Goal: Transaction & Acquisition: Purchase product/service

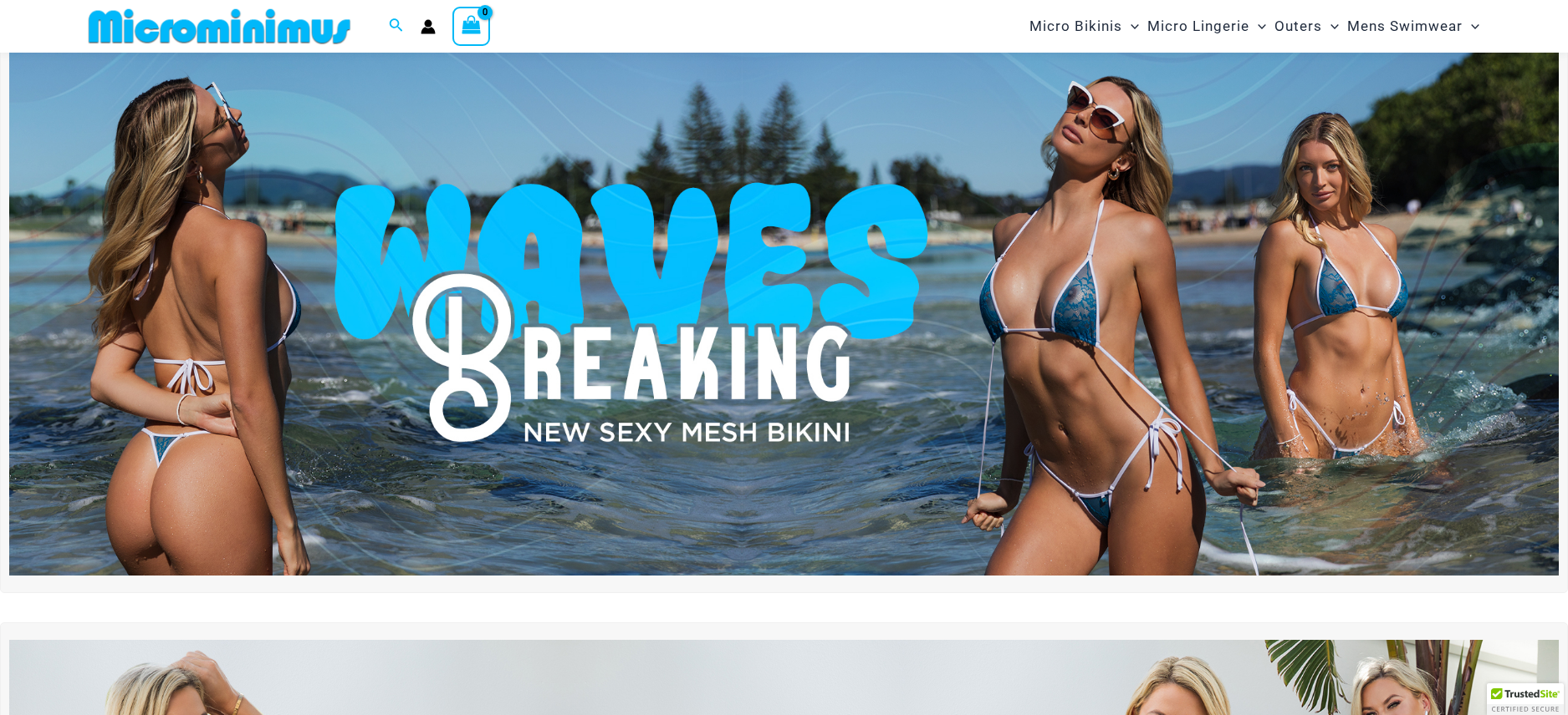
scroll to position [47, 0]
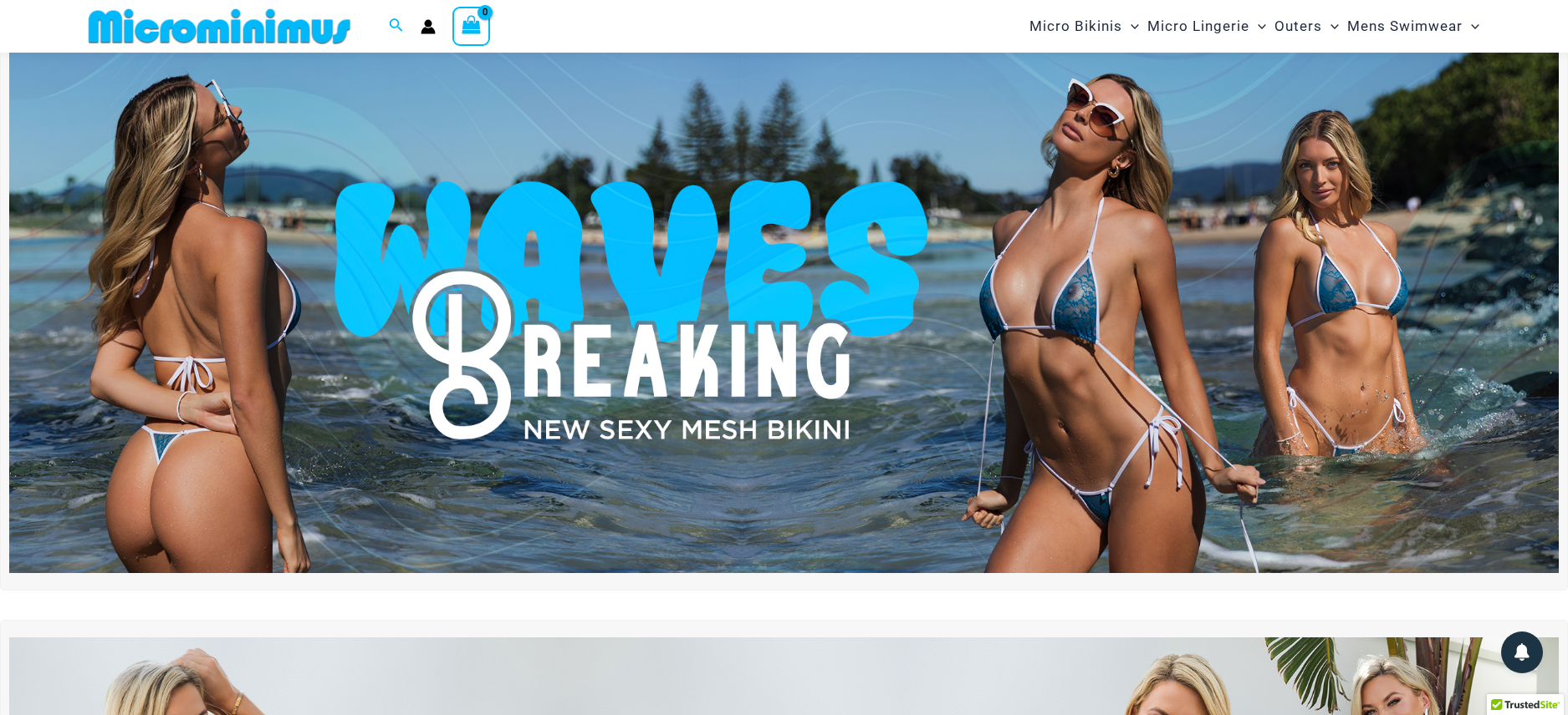
type input "**********"
click at [1110, 296] on img at bounding box center [784, 310] width 1549 height 527
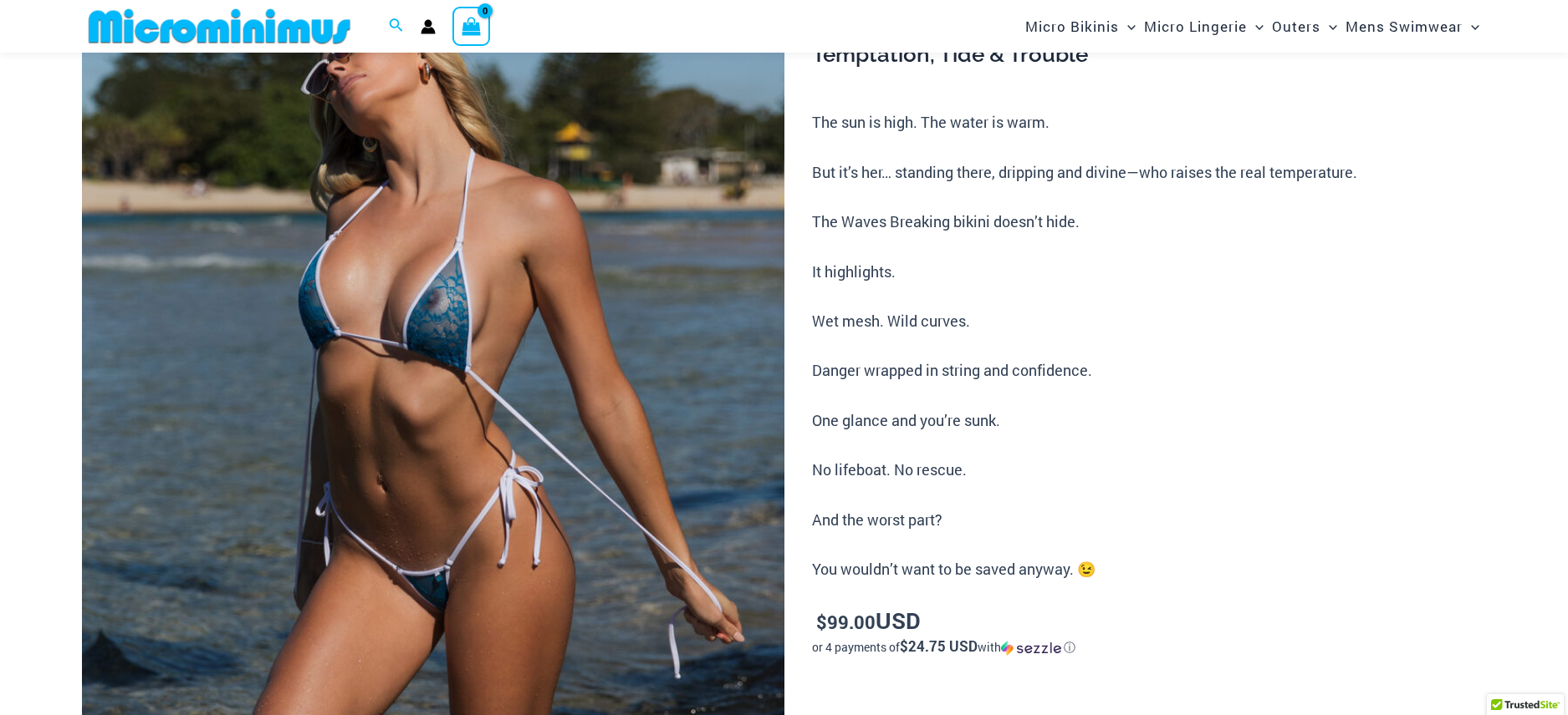
scroll to position [209, 0]
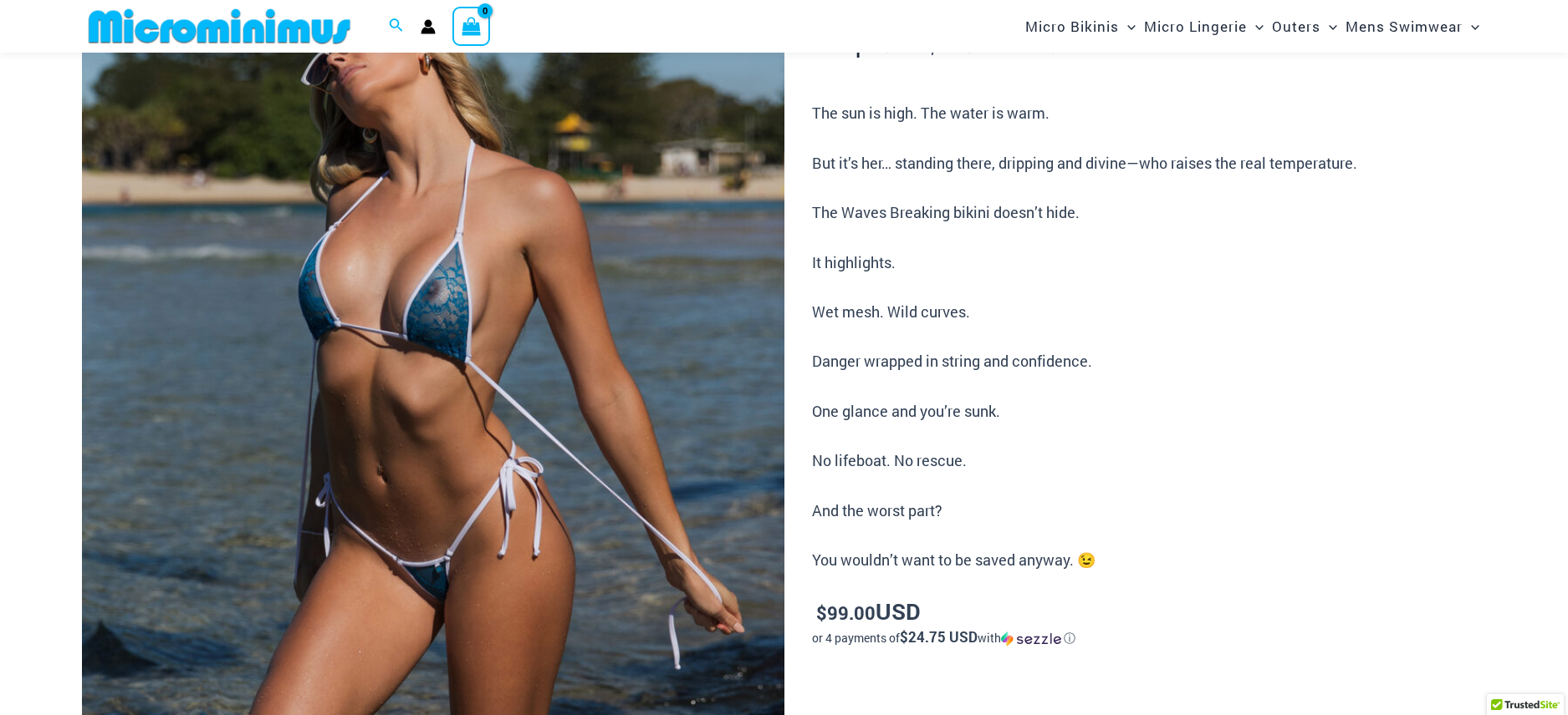
type input "**********"
click at [472, 277] on img at bounding box center [433, 469] width 702 height 1053
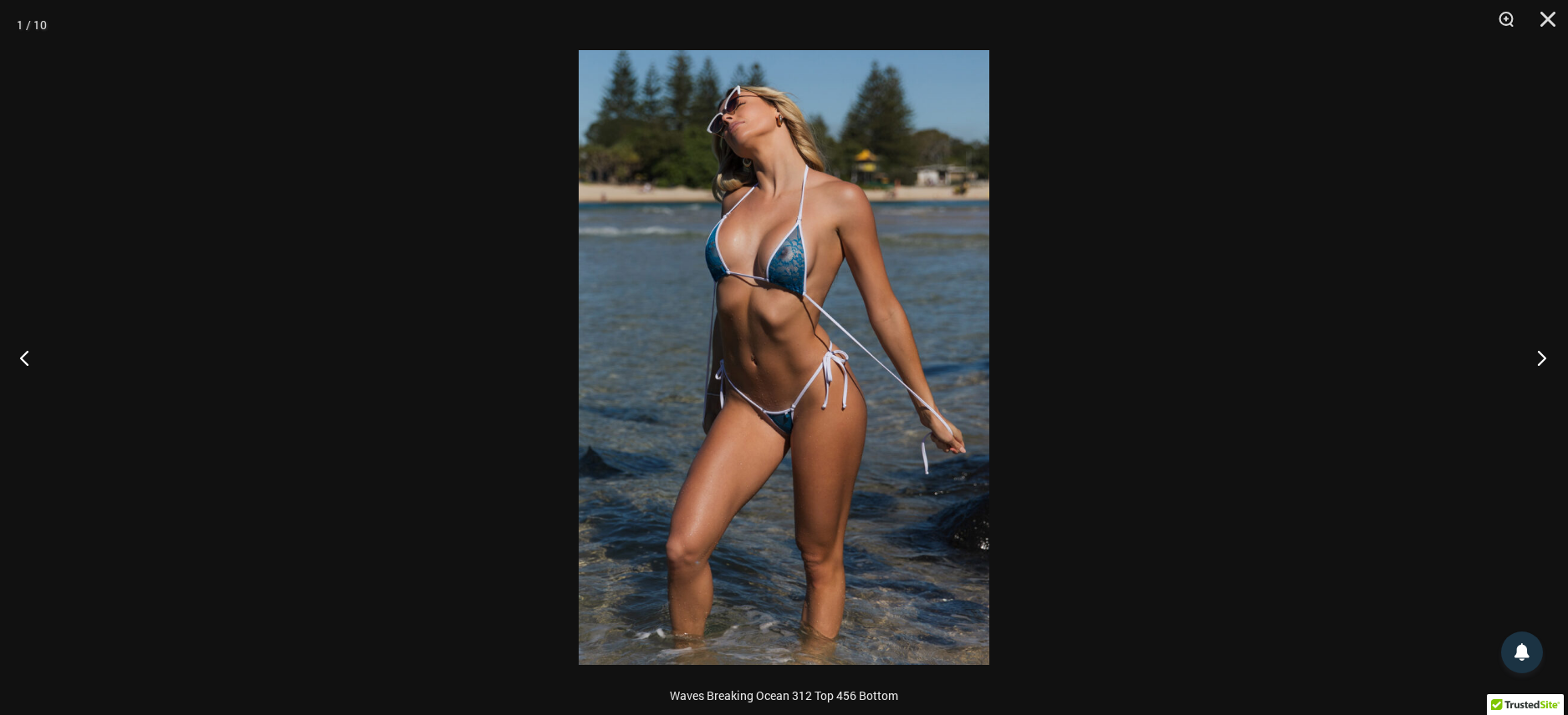
click at [1539, 358] on button "Next" at bounding box center [1537, 358] width 62 height 83
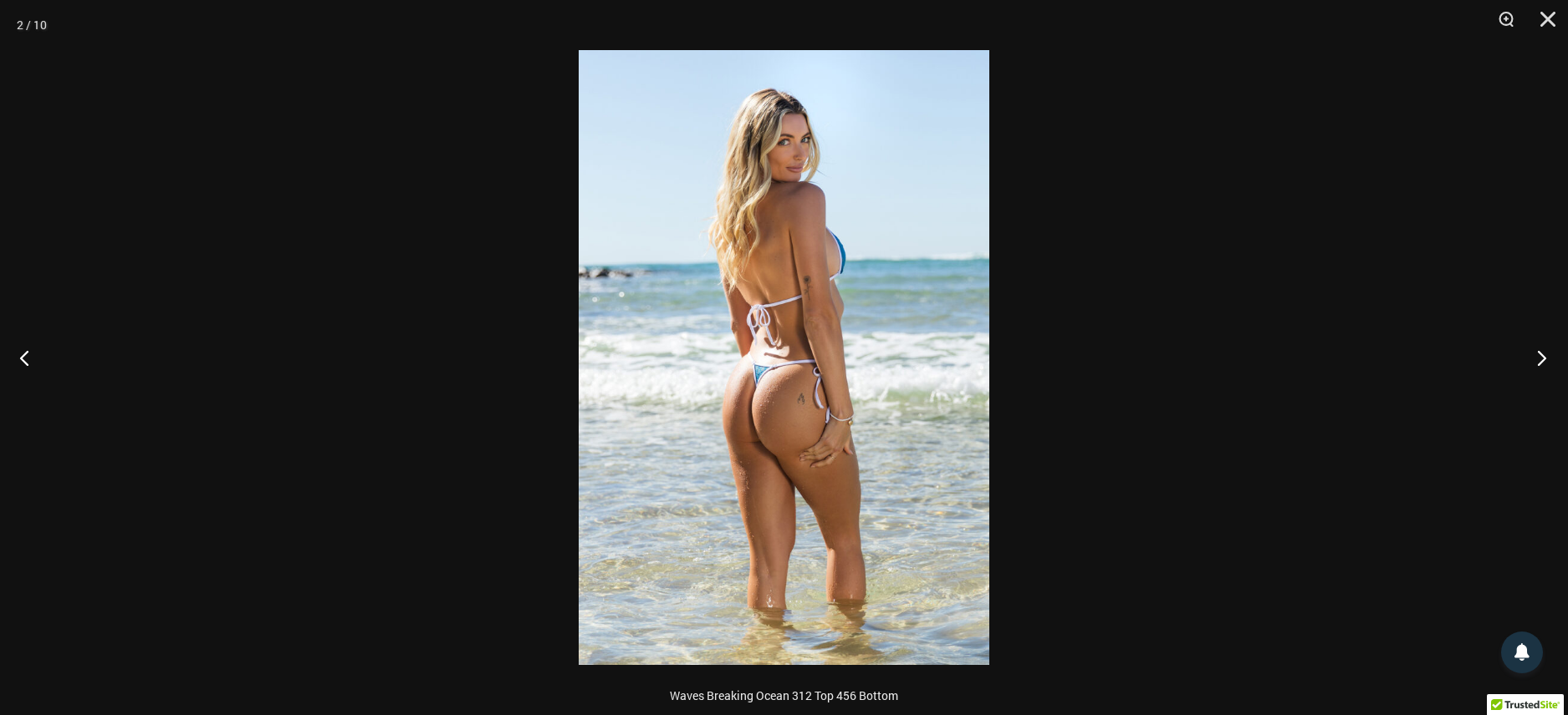
click at [1539, 358] on button "Next" at bounding box center [1537, 358] width 62 height 83
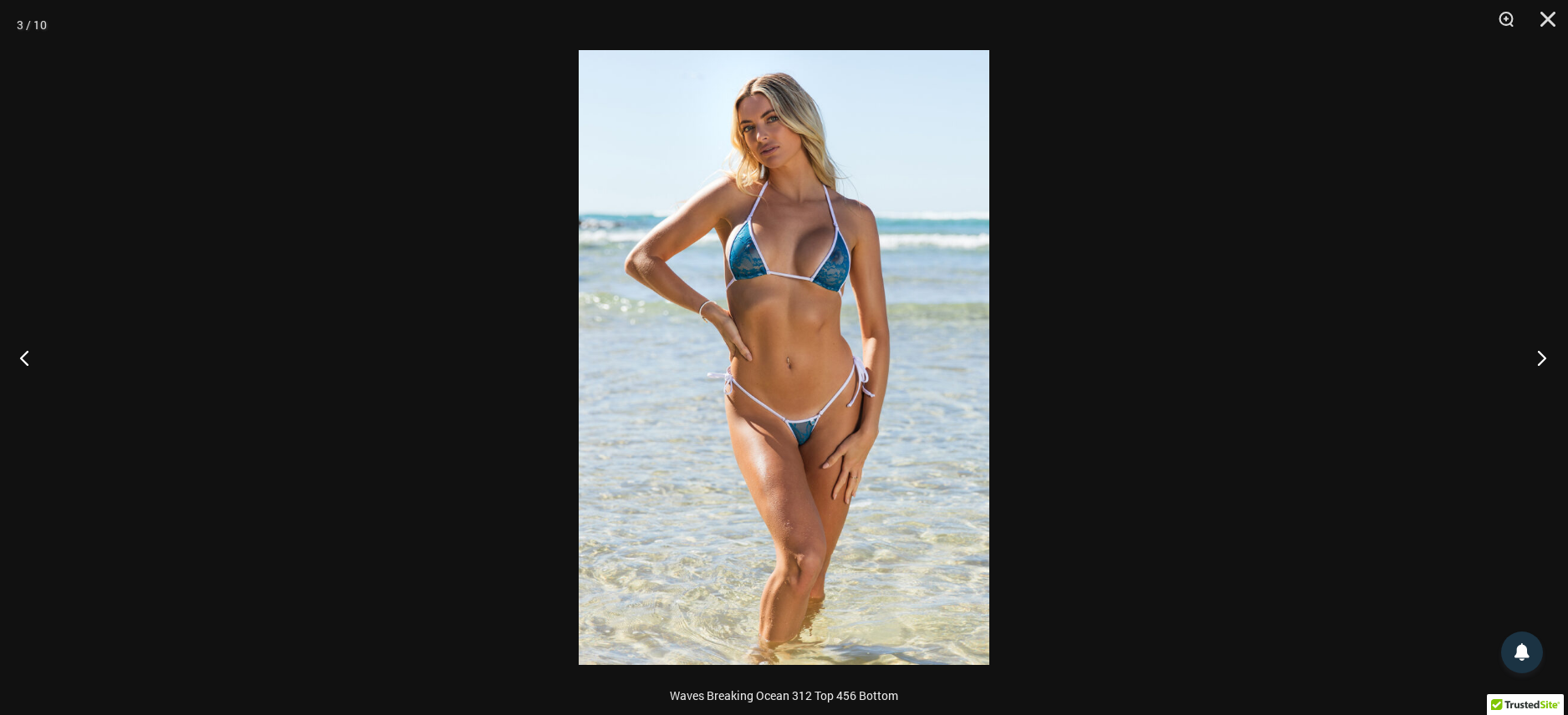
click at [1539, 358] on button "Next" at bounding box center [1537, 358] width 62 height 83
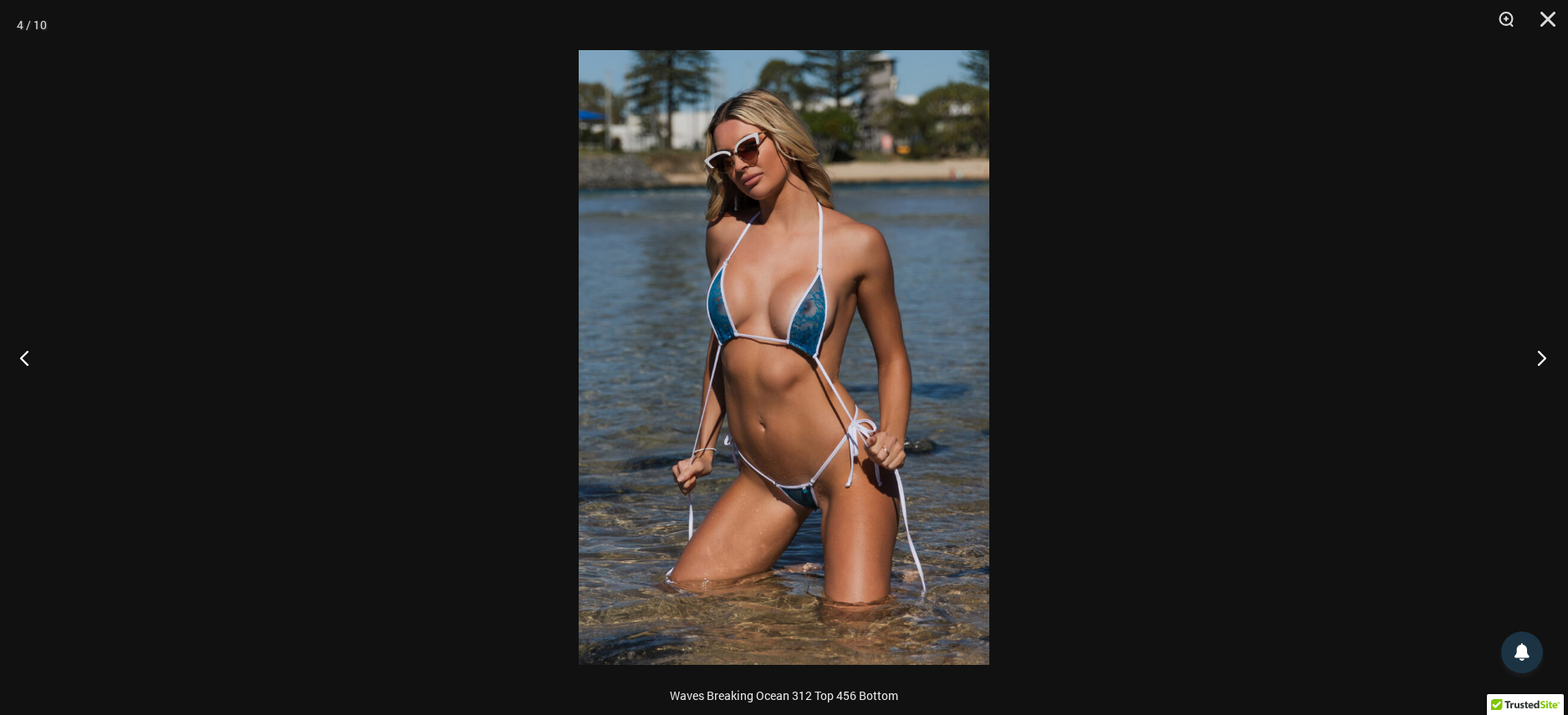
click at [1539, 358] on button "Next" at bounding box center [1537, 358] width 62 height 83
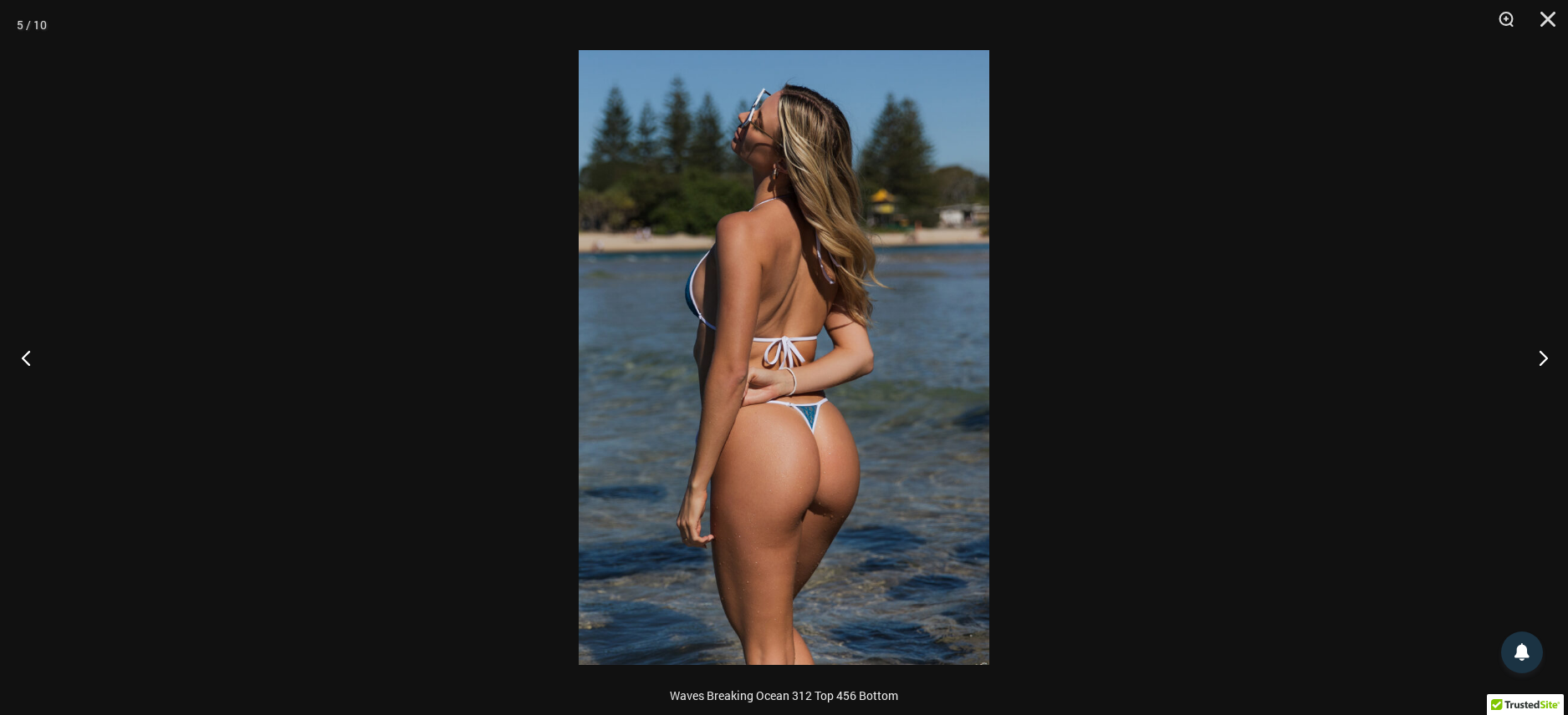
click at [29, 357] on button "Previous" at bounding box center [31, 358] width 62 height 83
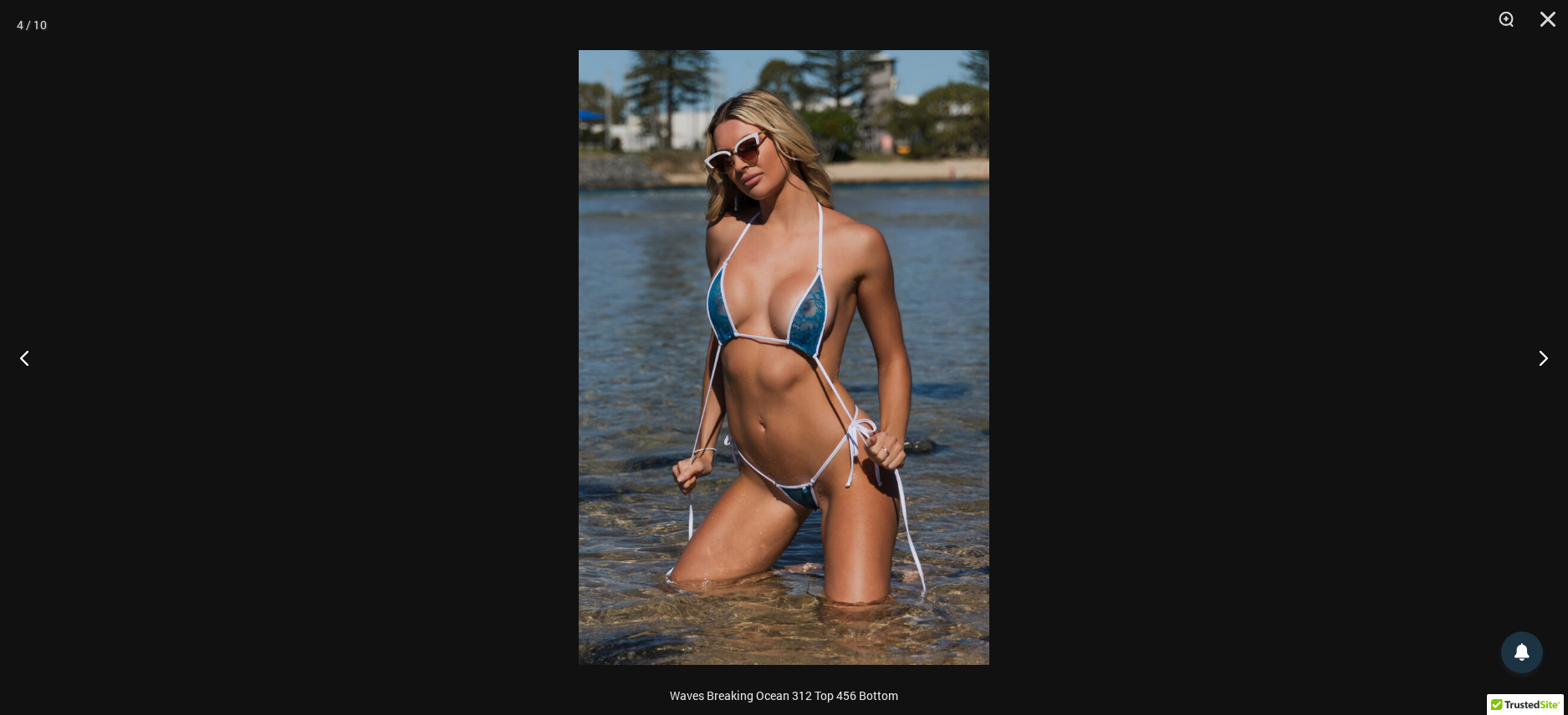
click at [809, 484] on img at bounding box center [784, 358] width 411 height 615
click at [1539, 359] on button "Next" at bounding box center [1537, 358] width 62 height 83
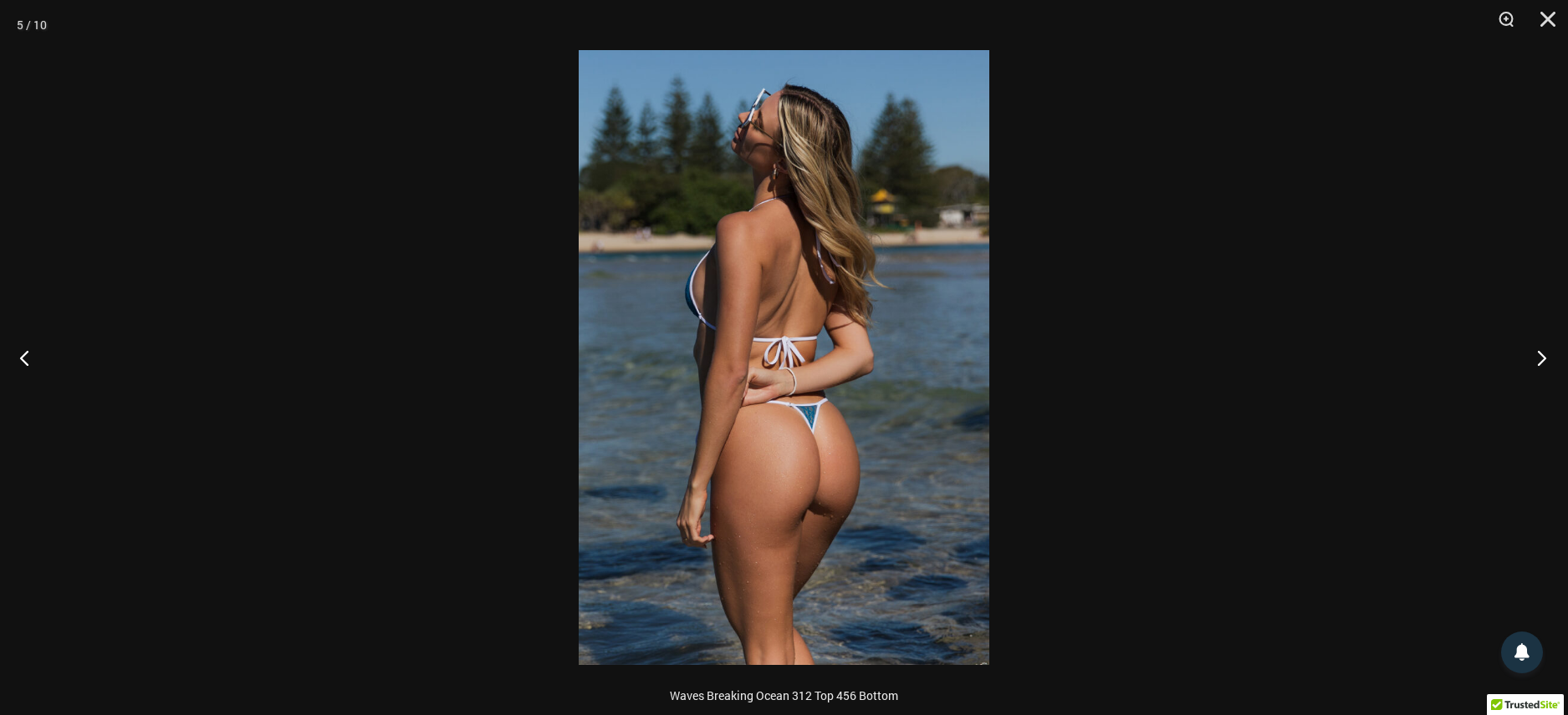
click at [1539, 359] on button "Next" at bounding box center [1537, 358] width 62 height 83
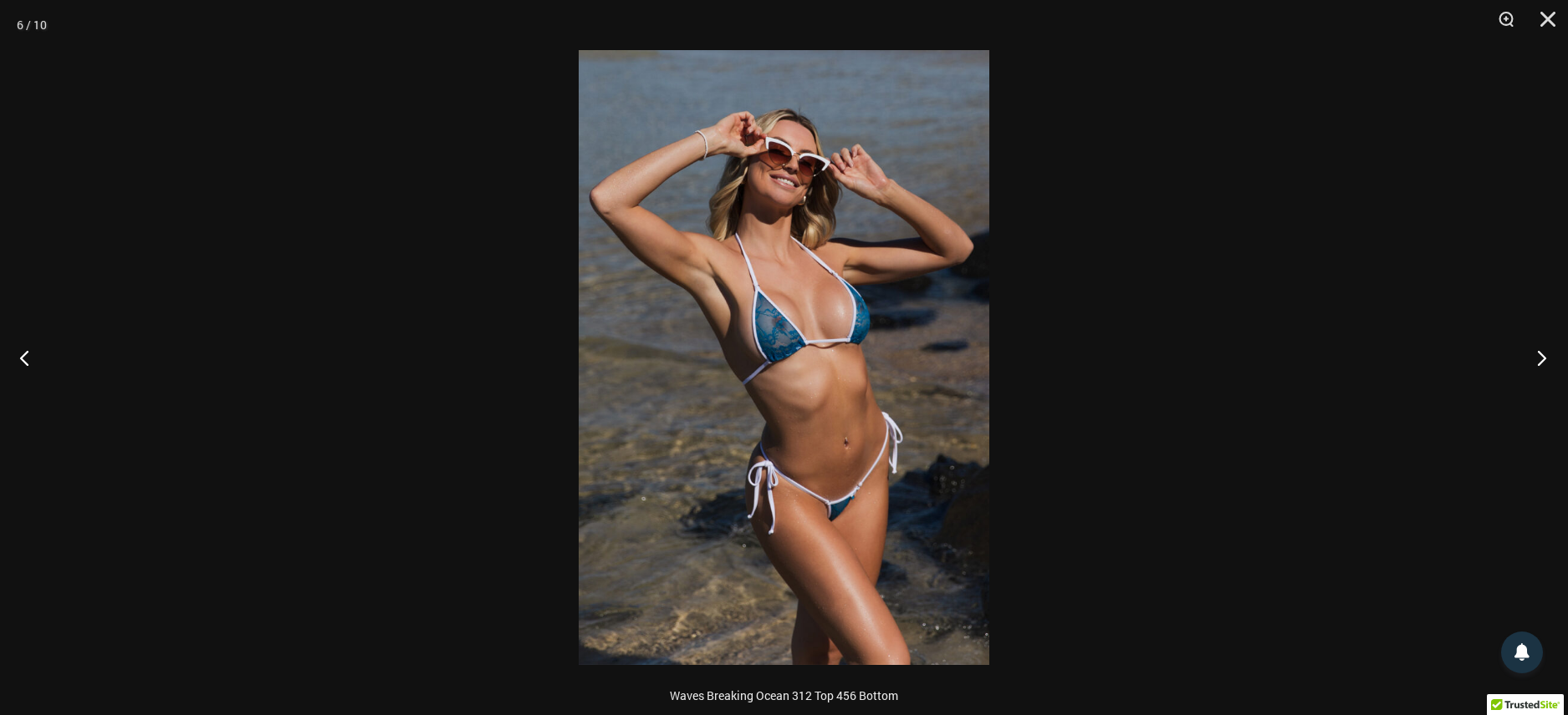
click at [1539, 359] on button "Next" at bounding box center [1537, 358] width 62 height 83
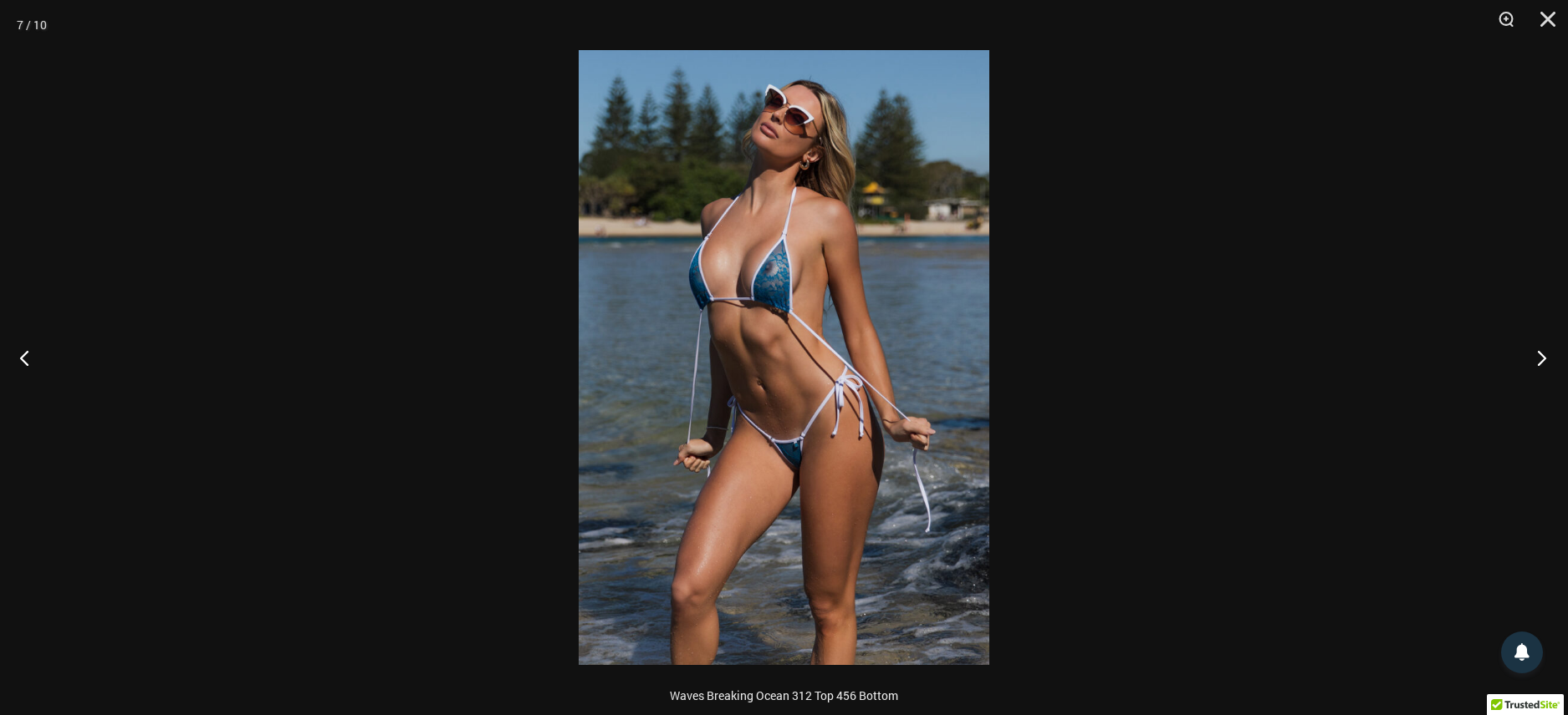
click at [1539, 359] on button "Next" at bounding box center [1537, 358] width 62 height 83
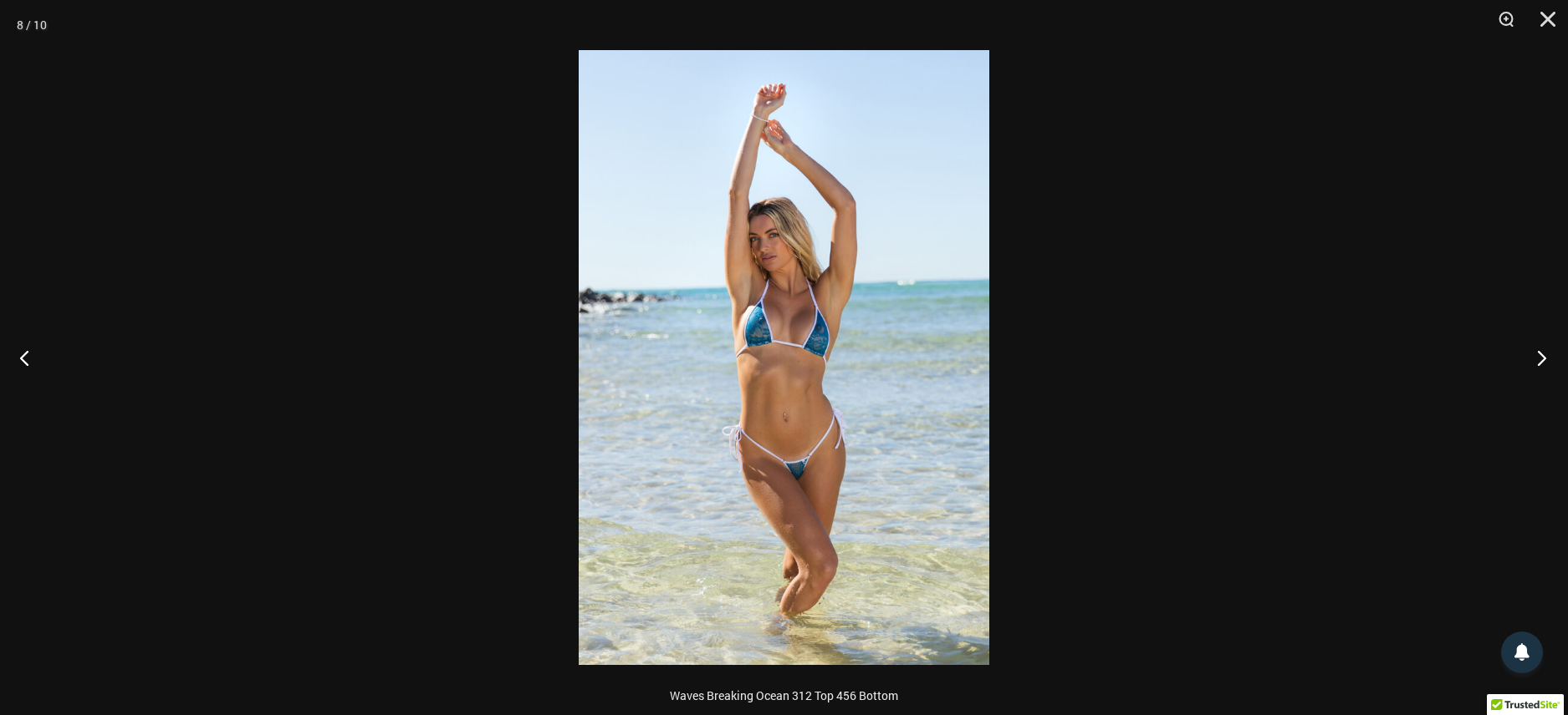
click at [1539, 359] on button "Next" at bounding box center [1537, 358] width 62 height 83
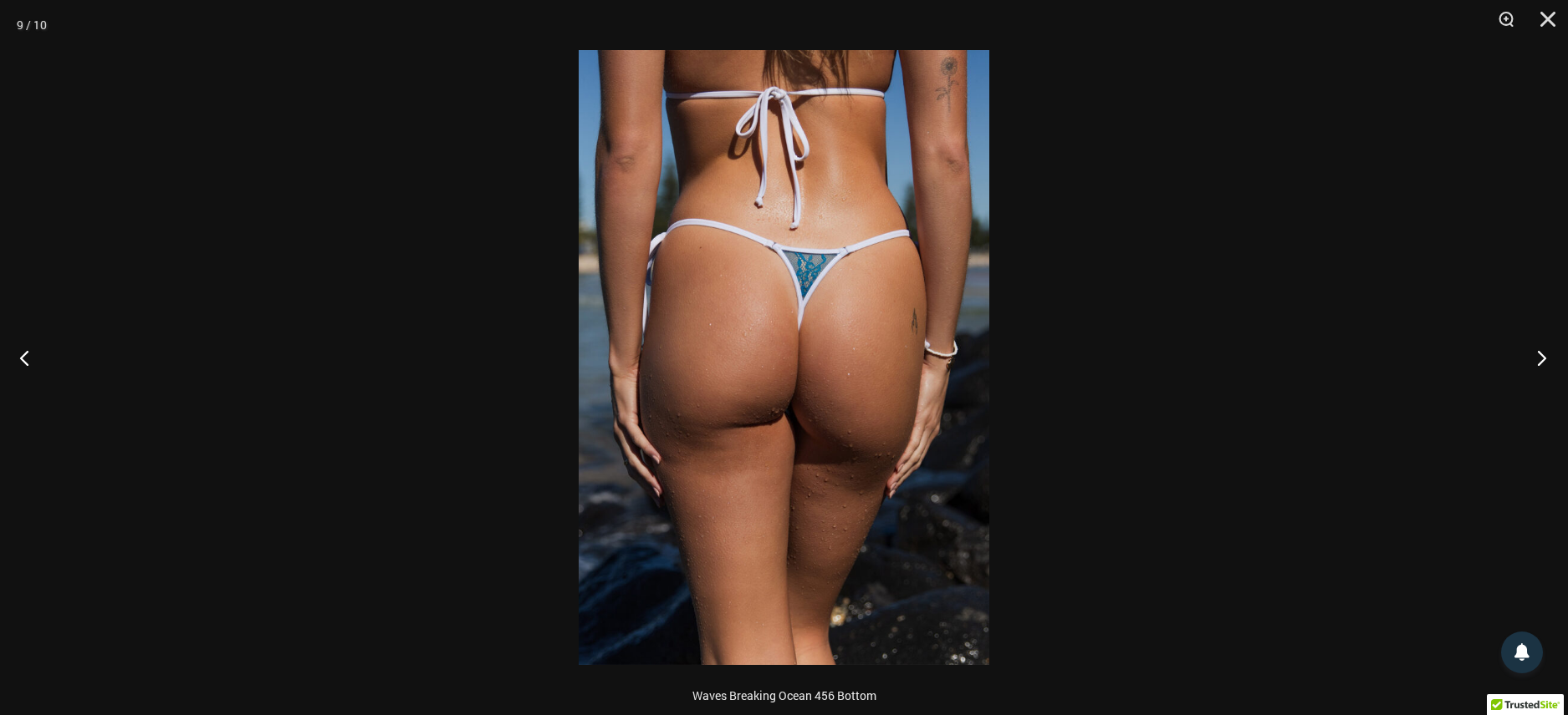
click at [1539, 359] on button "Next" at bounding box center [1537, 358] width 62 height 83
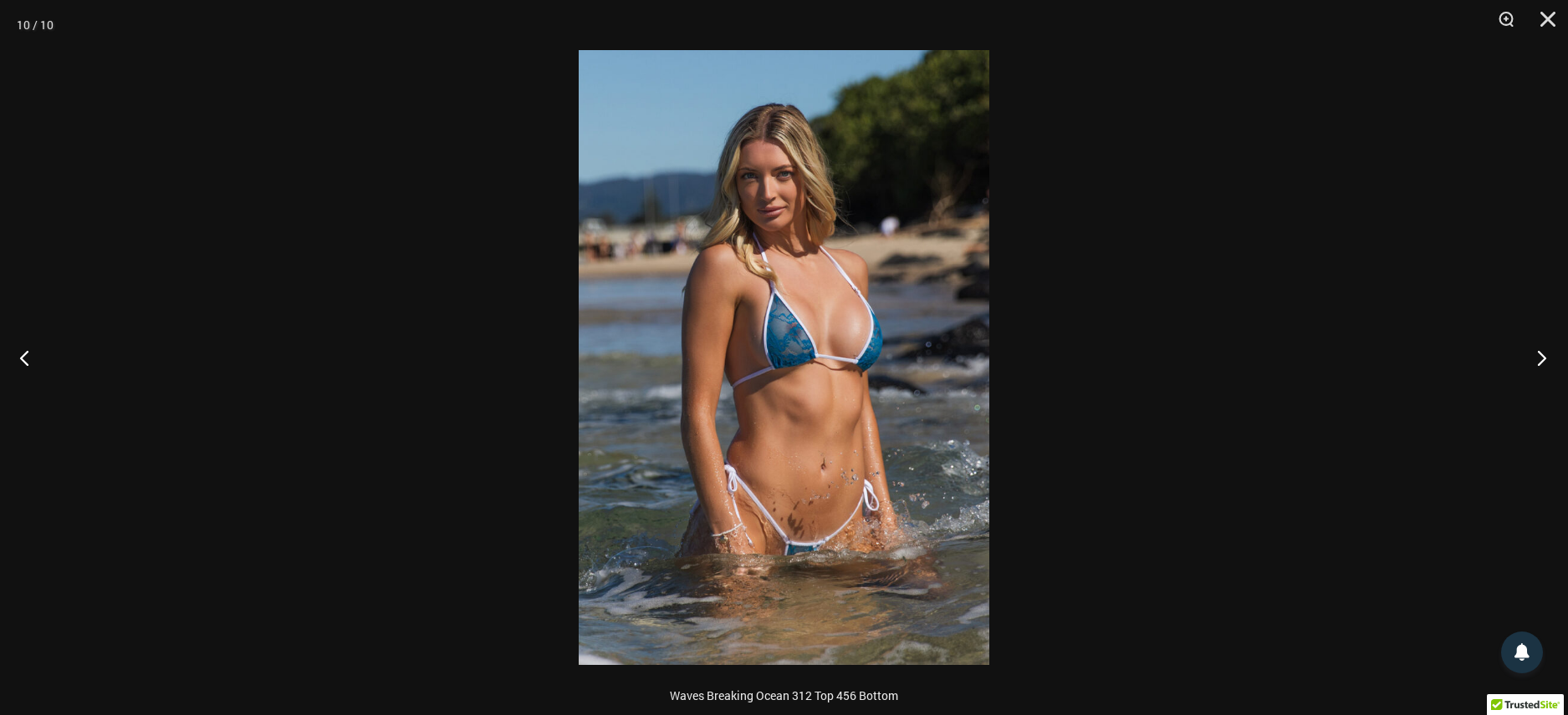
click at [1539, 359] on button "Next" at bounding box center [1537, 358] width 62 height 83
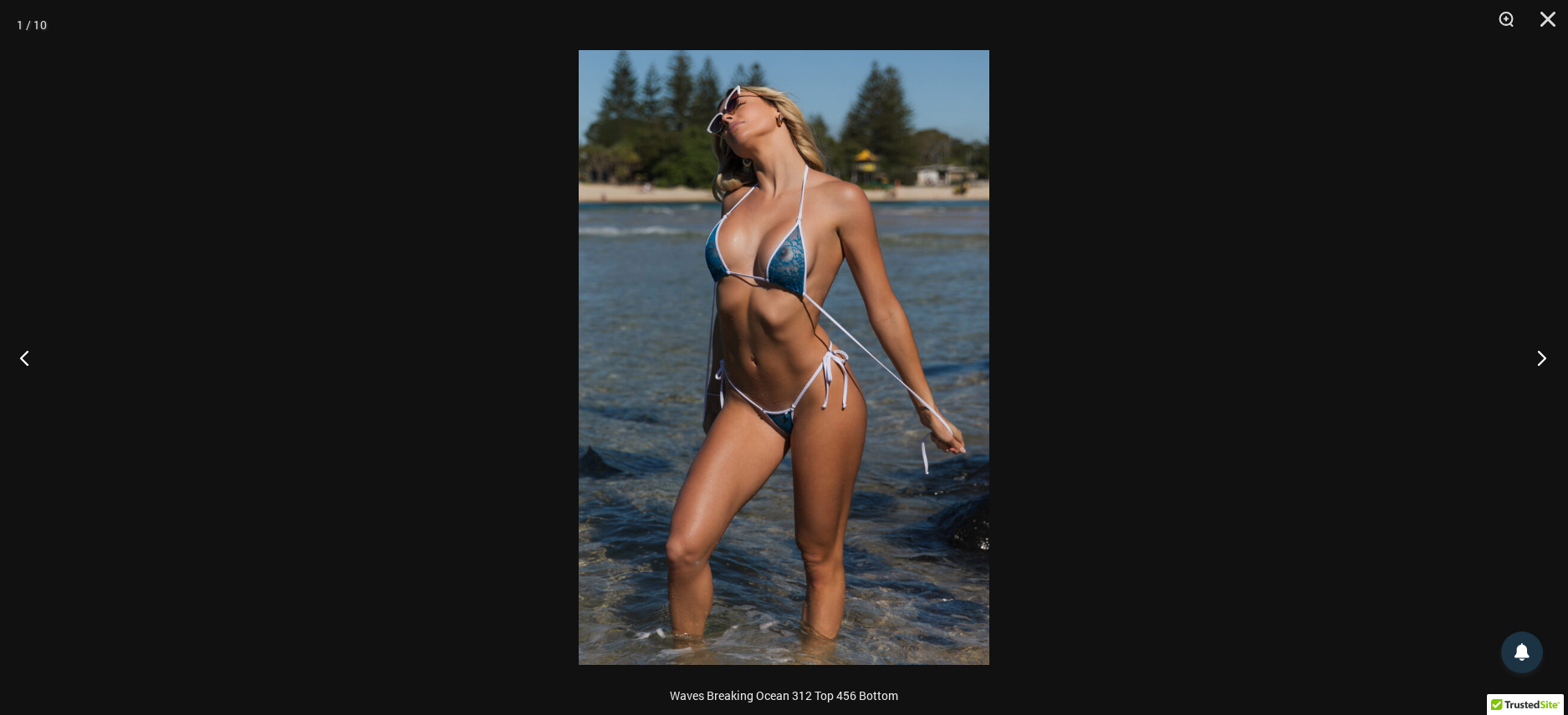
click at [1539, 359] on button "Next" at bounding box center [1537, 358] width 62 height 83
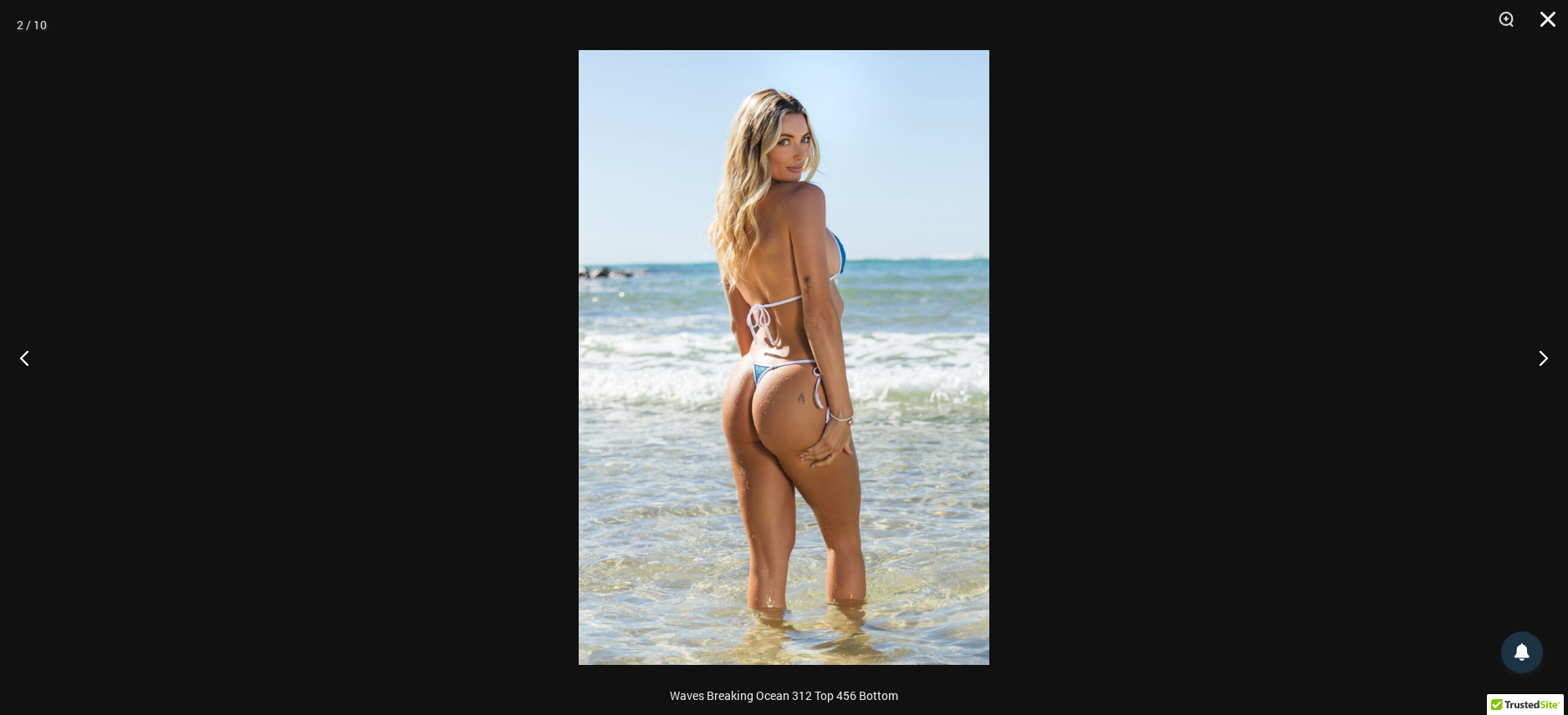
click at [1539, 16] on button "Close" at bounding box center [1542, 25] width 42 height 50
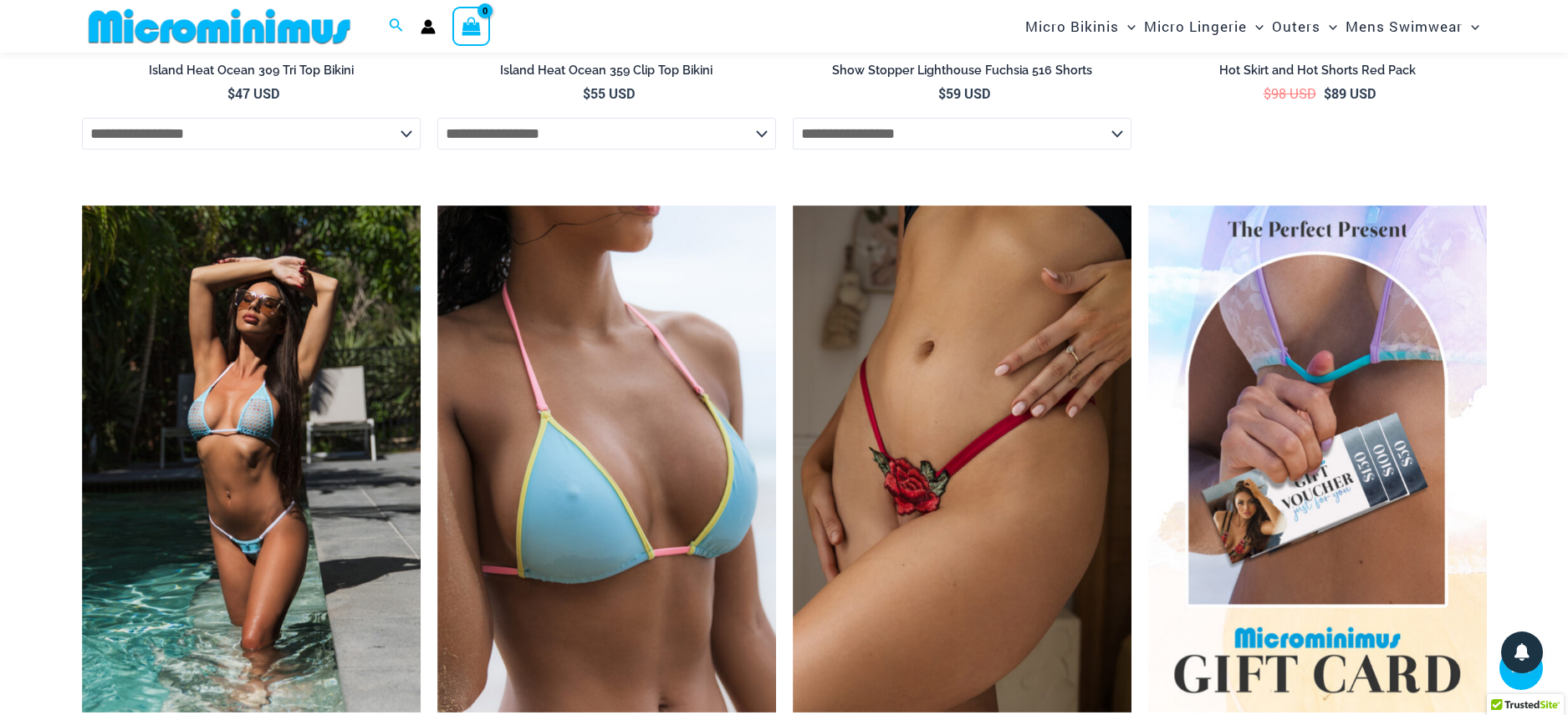
scroll to position [3652, 0]
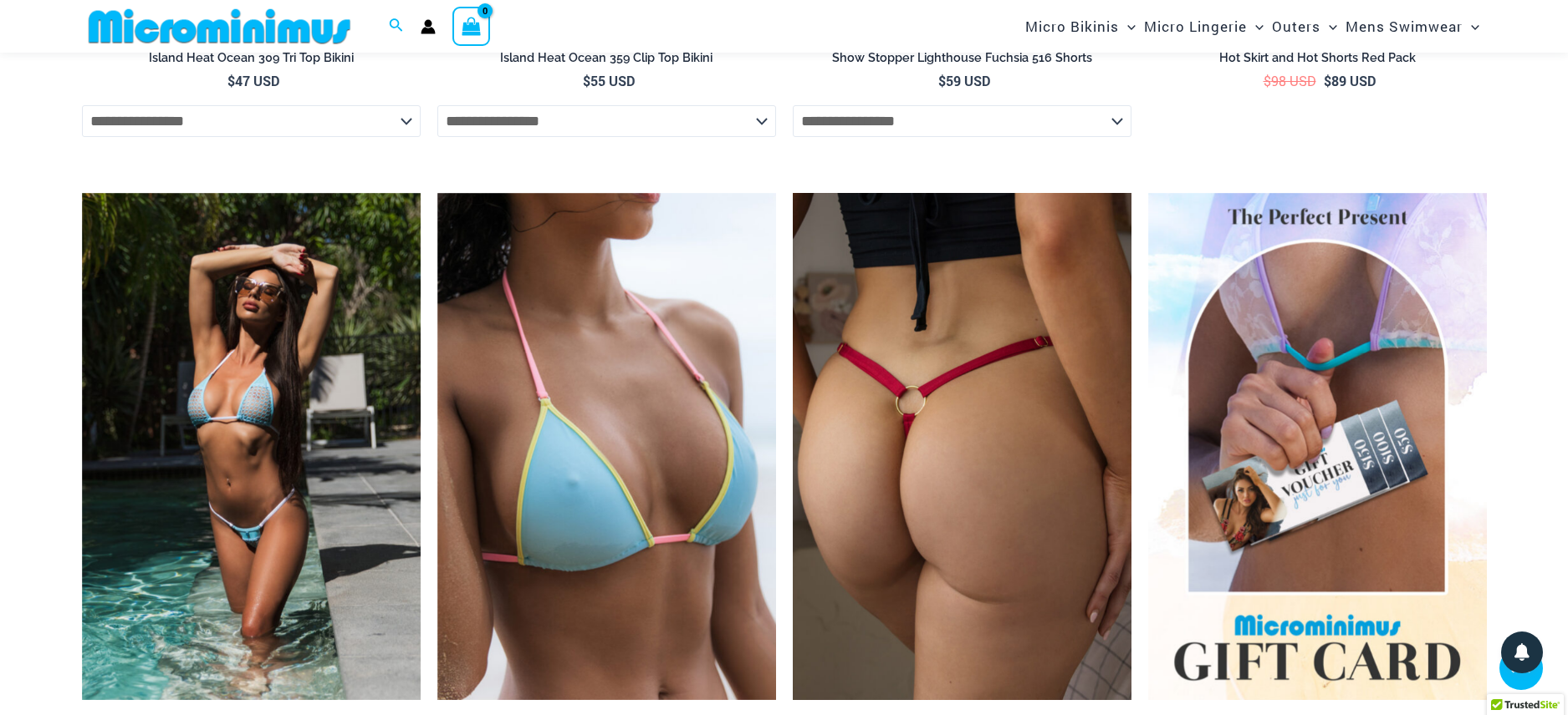
click at [975, 393] on img at bounding box center [962, 446] width 339 height 508
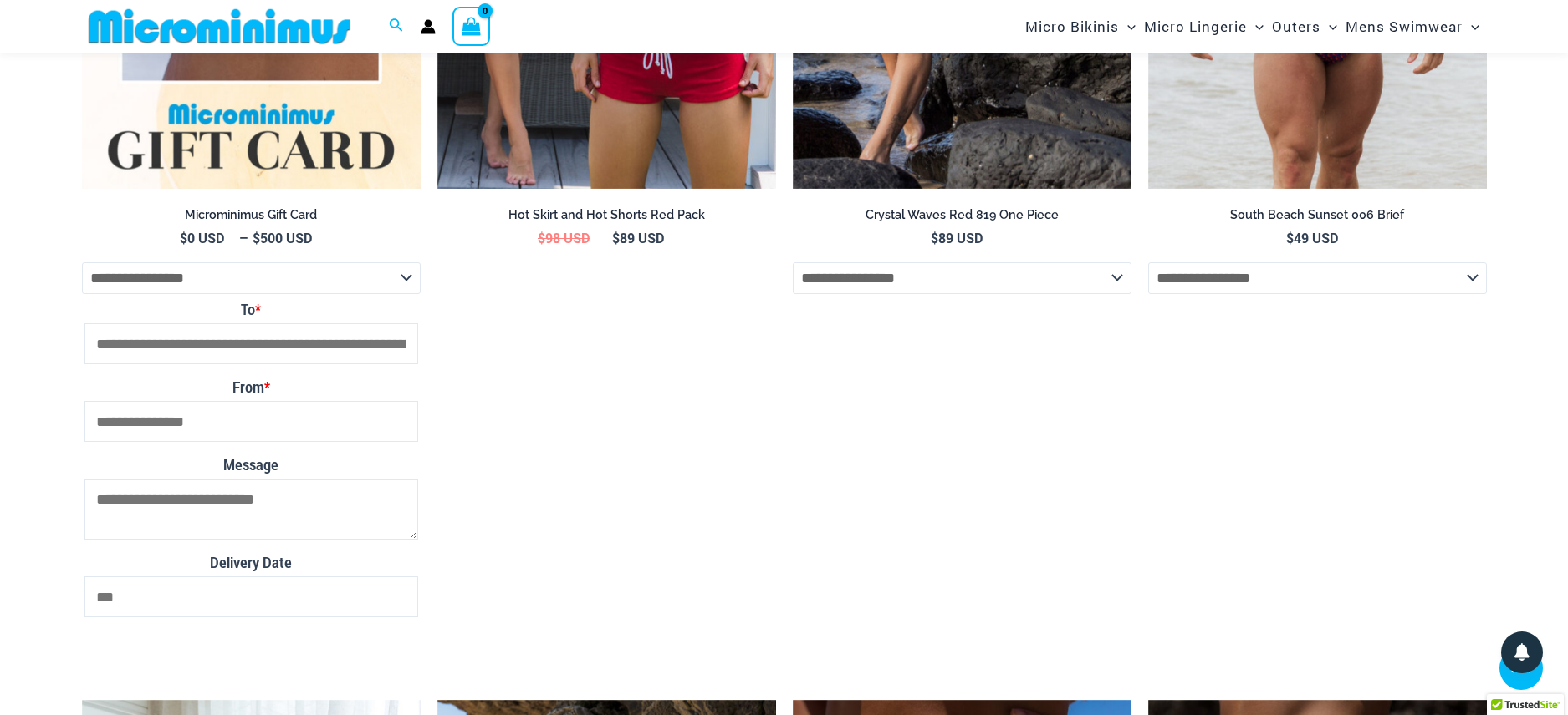
scroll to position [3725, 0]
